Goal: Transaction & Acquisition: Purchase product/service

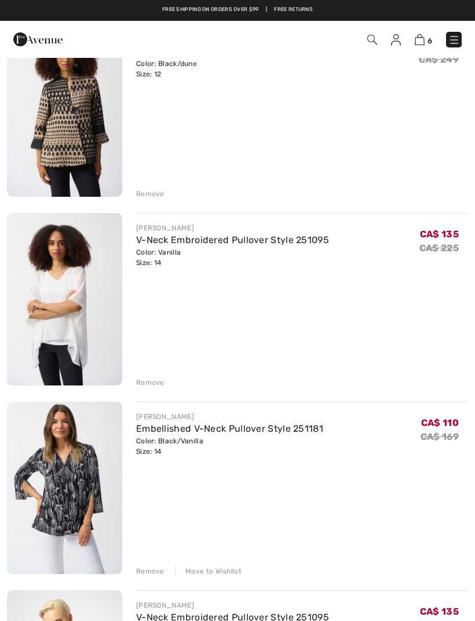
scroll to position [145, 0]
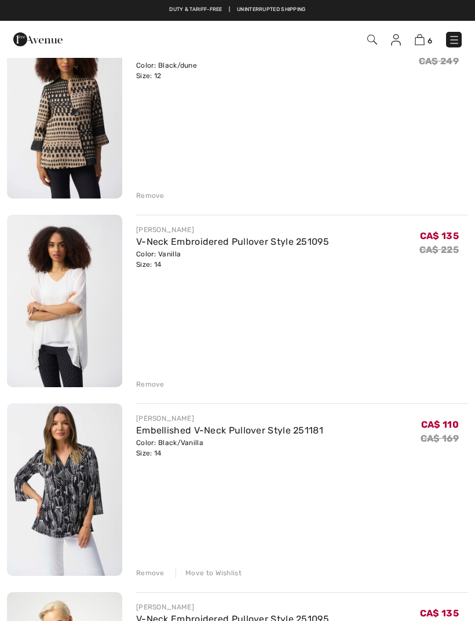
click at [145, 390] on div "Remove" at bounding box center [150, 384] width 28 height 10
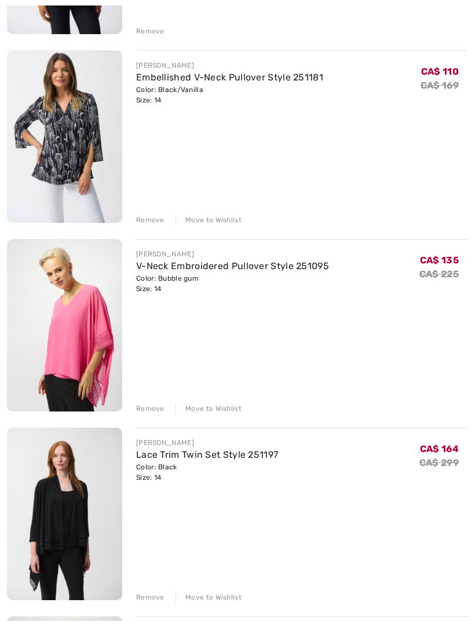
scroll to position [310, 0]
click at [151, 599] on div "Remove" at bounding box center [150, 597] width 28 height 10
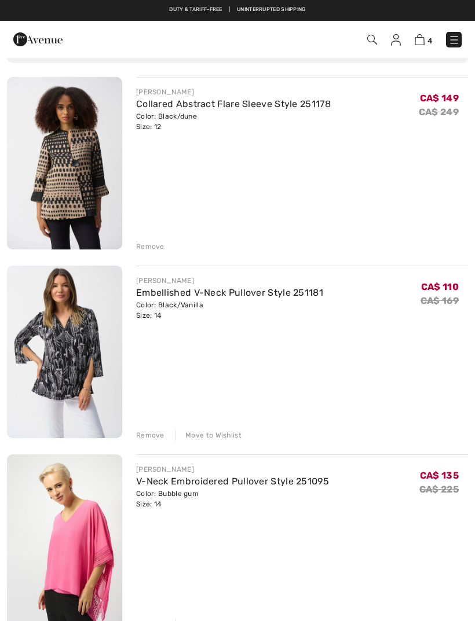
scroll to position [91, 0]
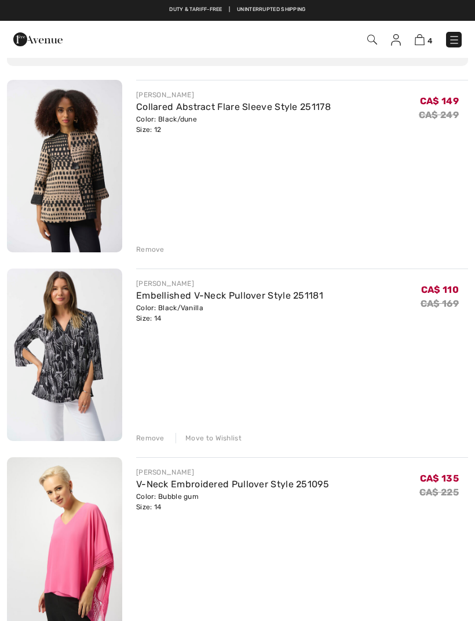
click at [244, 108] on link "Collared Abstract Flare Sleeve Style 251178" at bounding box center [233, 106] width 195 height 11
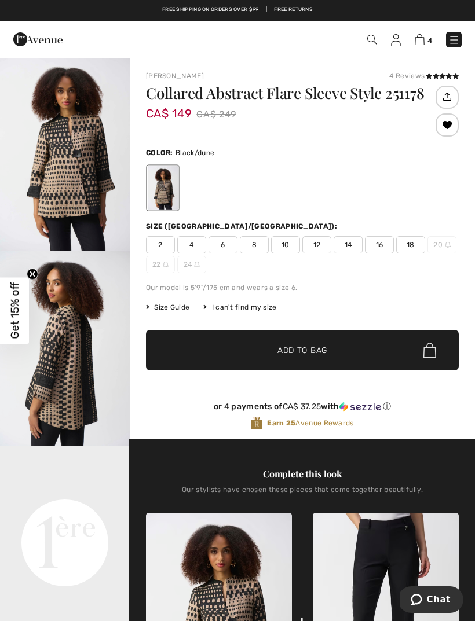
click at [82, 511] on video "Your browser does not support the video tag." at bounding box center [65, 478] width 130 height 65
click at [78, 511] on video "Your browser does not support the video tag." at bounding box center [65, 478] width 130 height 65
click at [82, 511] on video "Your browser does not support the video tag." at bounding box center [65, 478] width 130 height 65
click at [84, 511] on video "Your browser does not support the video tag." at bounding box center [65, 478] width 130 height 65
click at [428, 38] on span "4" at bounding box center [429, 40] width 5 height 9
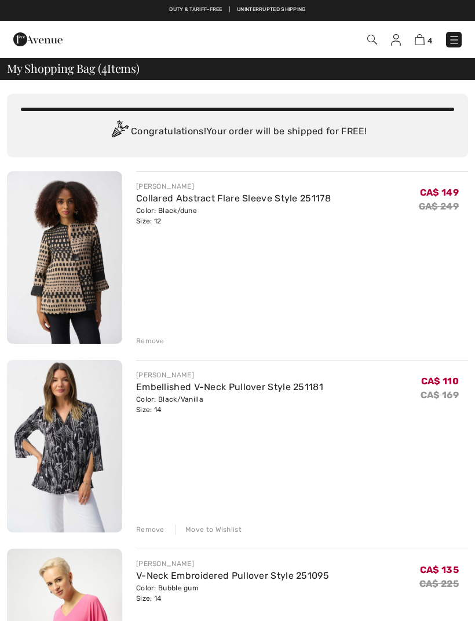
click at [241, 388] on link "Embellished V-Neck Pullover Style 251181" at bounding box center [229, 387] width 187 height 11
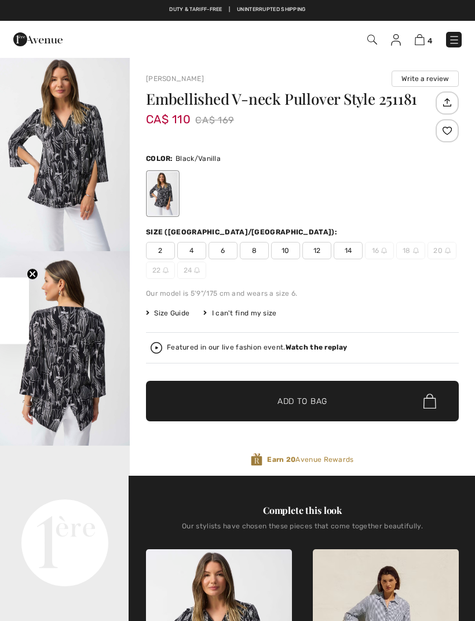
checkbox input "true"
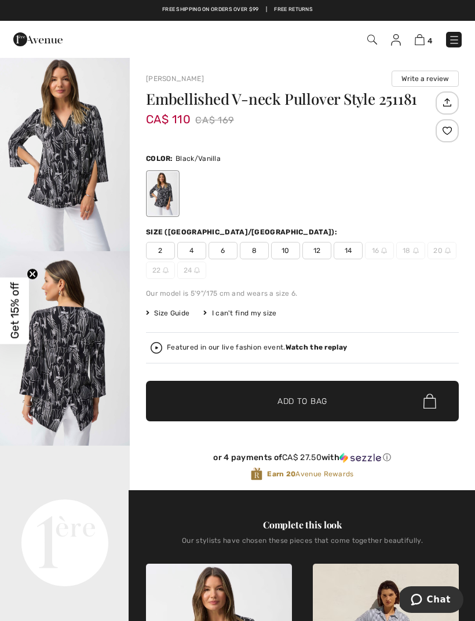
click at [420, 41] on img at bounding box center [420, 39] width 10 height 11
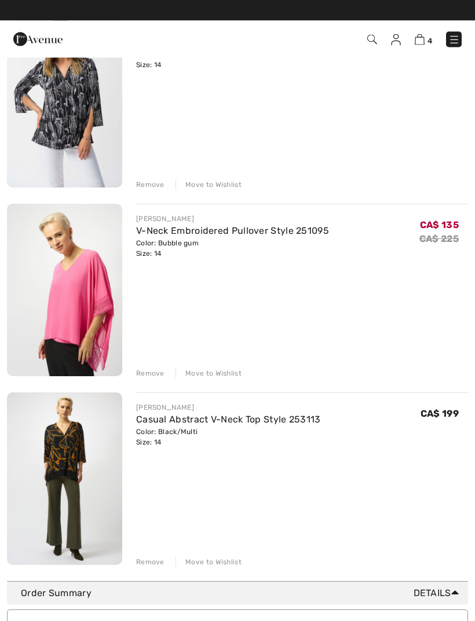
scroll to position [345, 0]
click at [214, 561] on div "Move to Wishlist" at bounding box center [208, 562] width 66 height 10
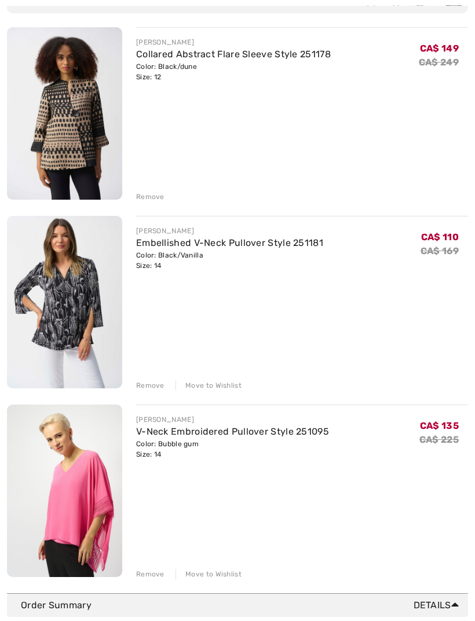
scroll to position [144, 0]
click at [148, 389] on div "Remove" at bounding box center [150, 385] width 28 height 10
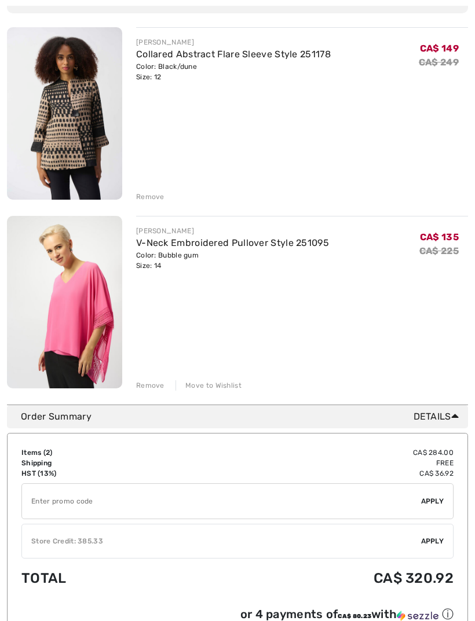
click at [151, 390] on div "Remove" at bounding box center [150, 385] width 28 height 10
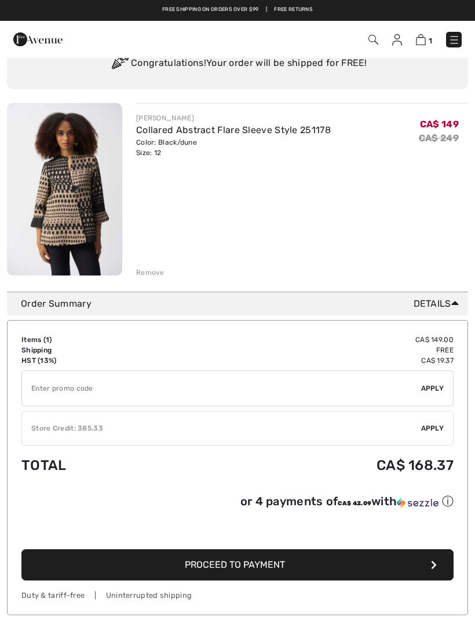
scroll to position [0, 0]
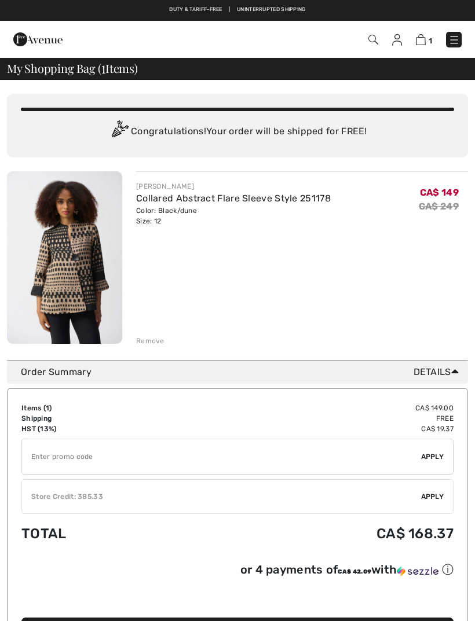
click at [374, 38] on img at bounding box center [373, 40] width 10 height 10
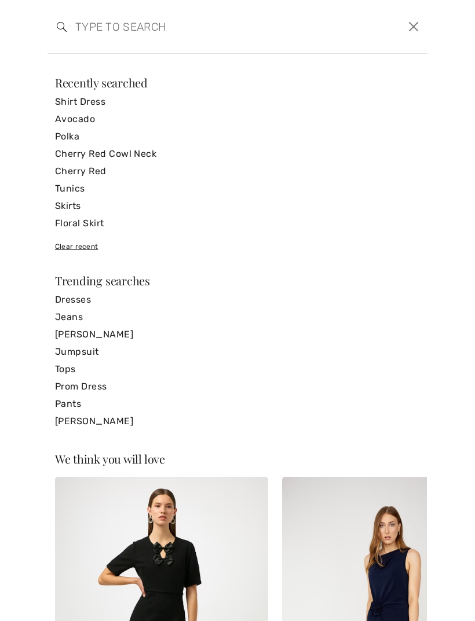
click at [80, 196] on link "Tunics" at bounding box center [237, 188] width 365 height 17
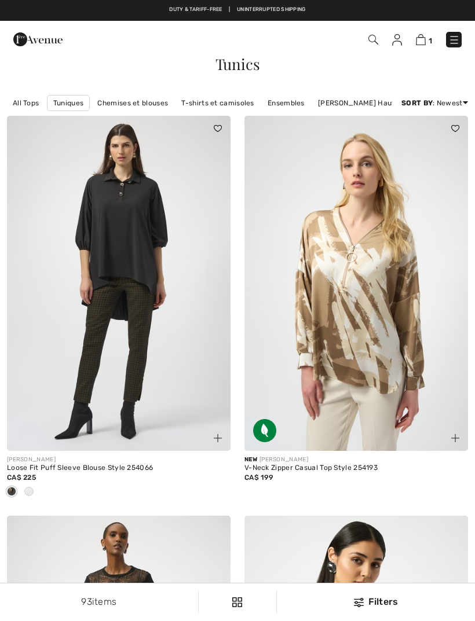
checkbox input "true"
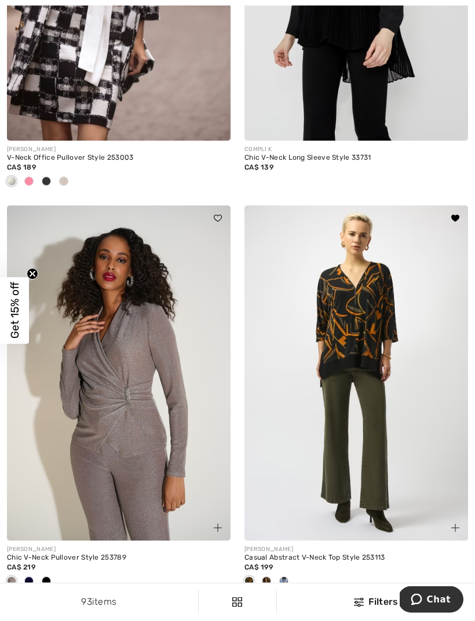
scroll to position [1910, 0]
click at [358, 274] on img at bounding box center [355, 373] width 223 height 335
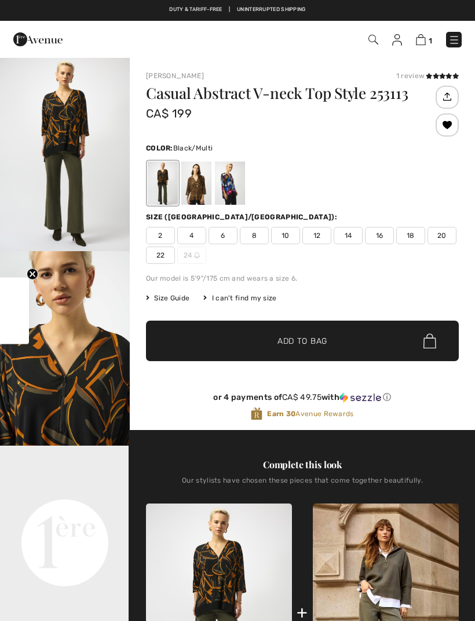
checkbox input "true"
click at [251, 567] on img at bounding box center [219, 613] width 146 height 219
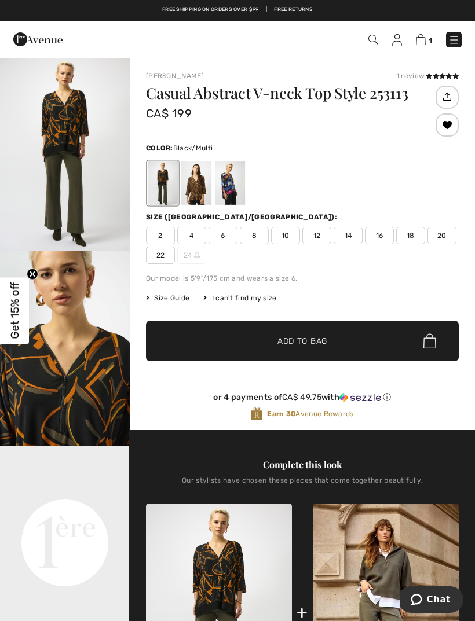
click at [211, 588] on img at bounding box center [219, 613] width 146 height 219
